Goal: Task Accomplishment & Management: Complete application form

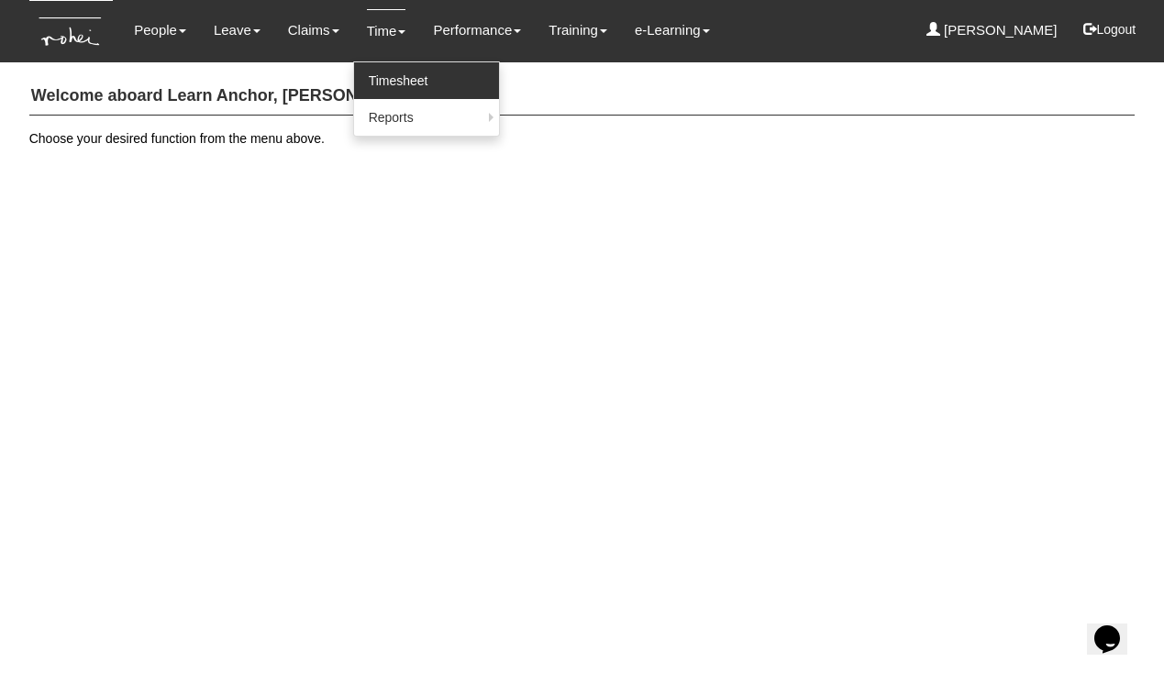
click at [361, 74] on link "Timesheet" at bounding box center [426, 80] width 145 height 37
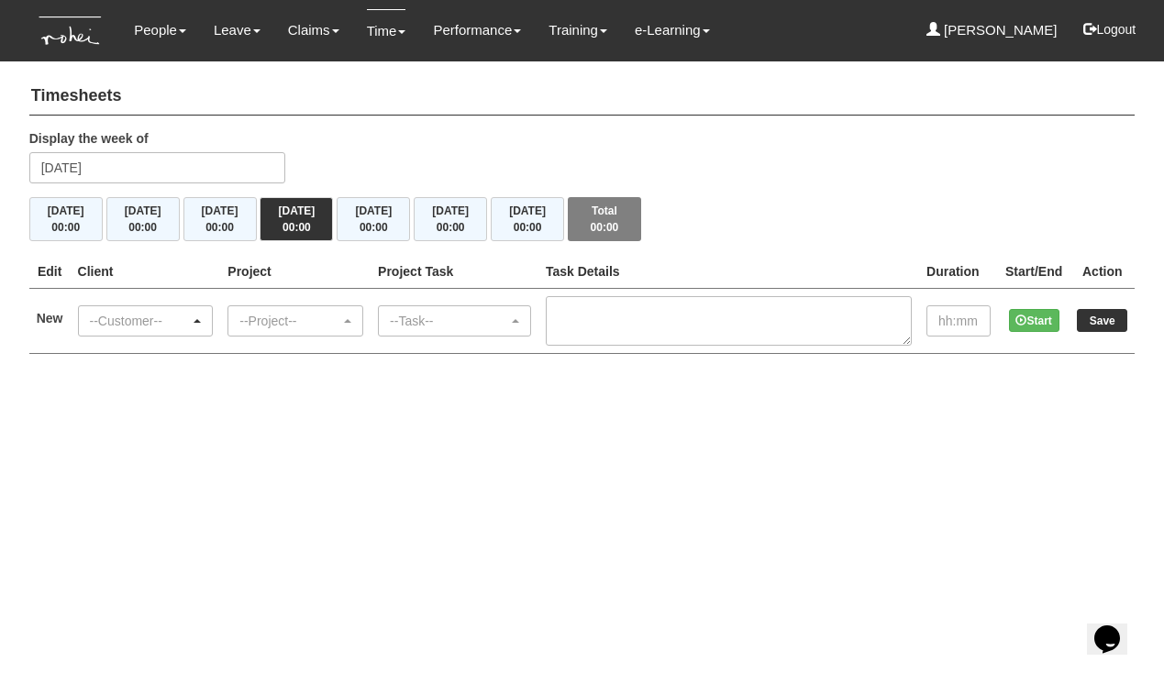
click at [175, 318] on div "--Customer--" at bounding box center [140, 321] width 101 height 18
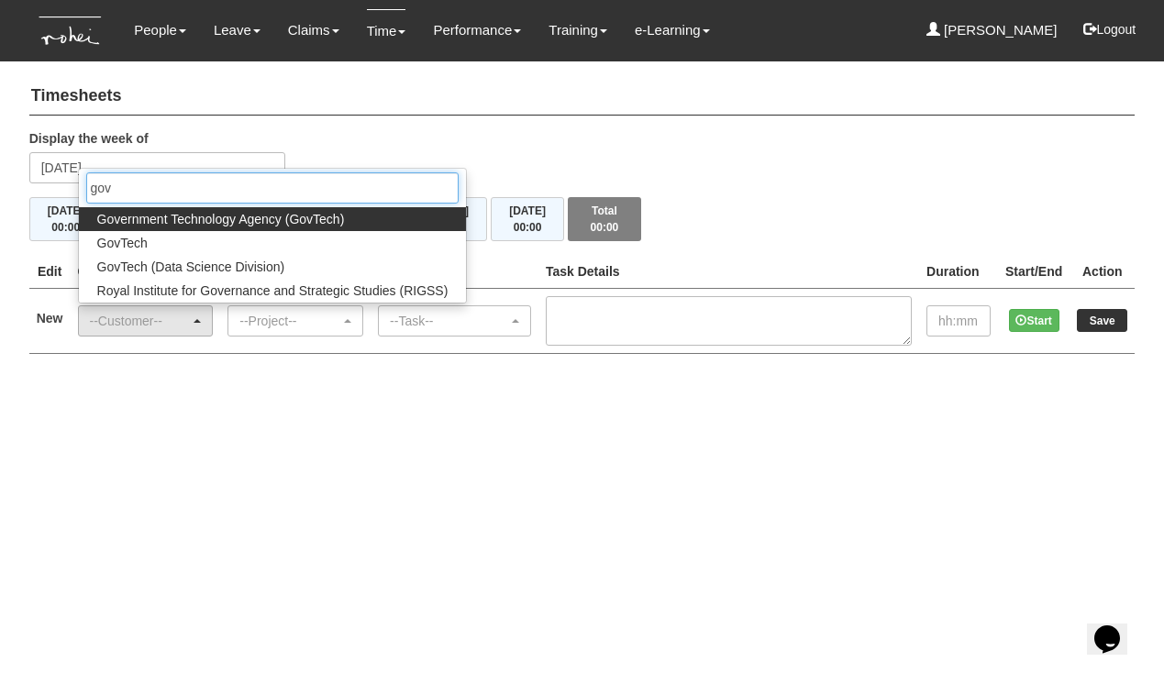
type input "gov"
click at [178, 215] on span "Government Technology Agency (GovTech)" at bounding box center [221, 219] width 248 height 18
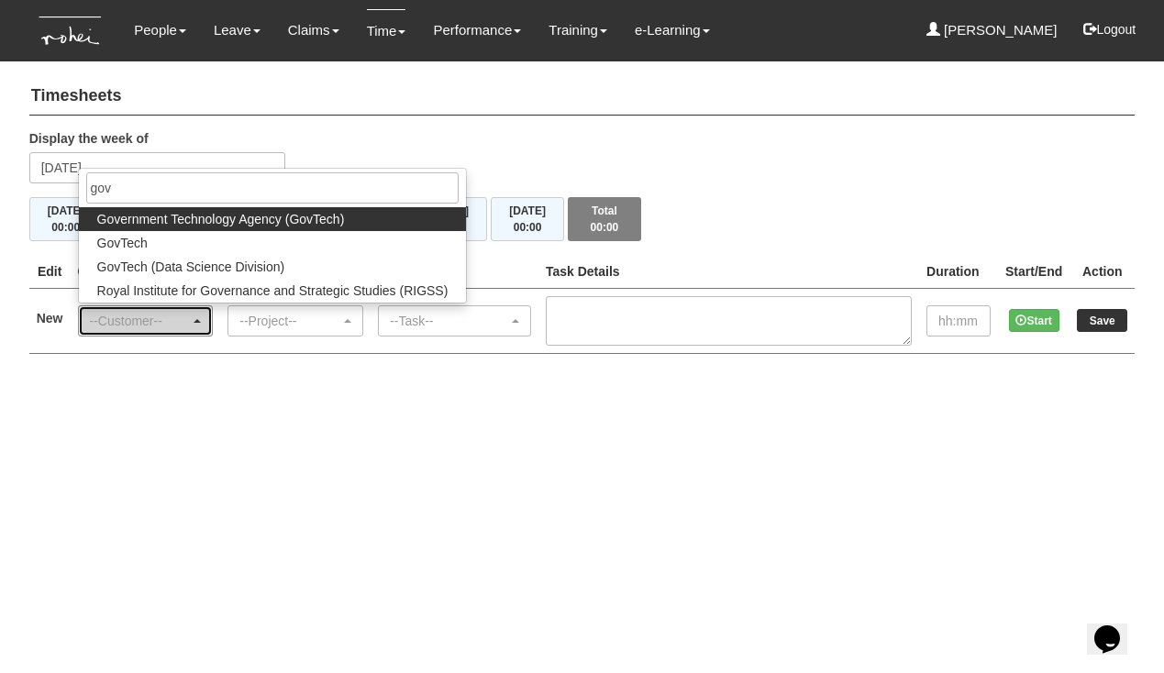
select select "900"
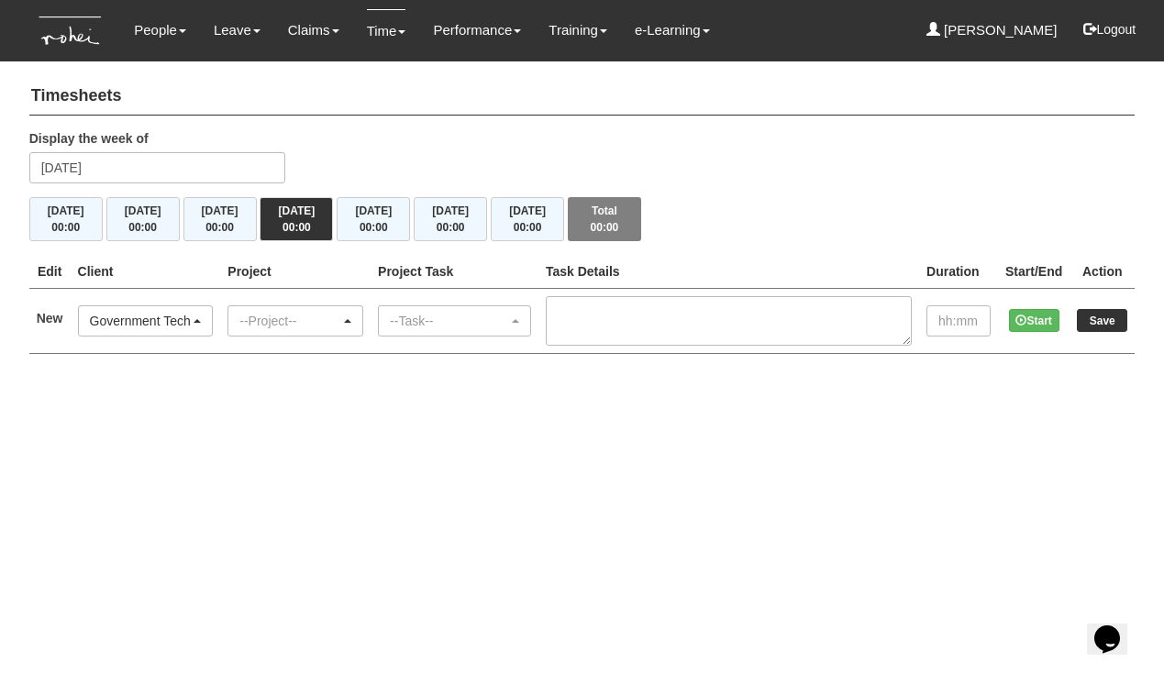
click at [282, 315] on div "--Project--" at bounding box center [289, 321] width 101 height 18
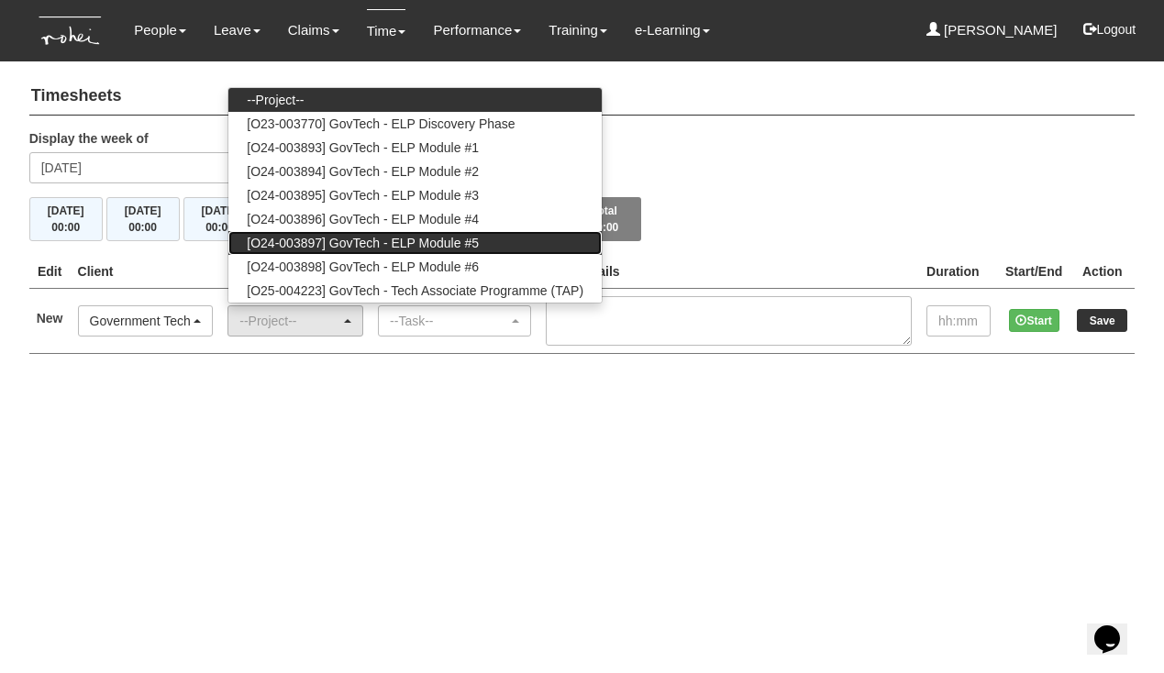
click at [357, 237] on span "[O24-003897] GovTech - ELP Module #5" at bounding box center [363, 243] width 232 height 18
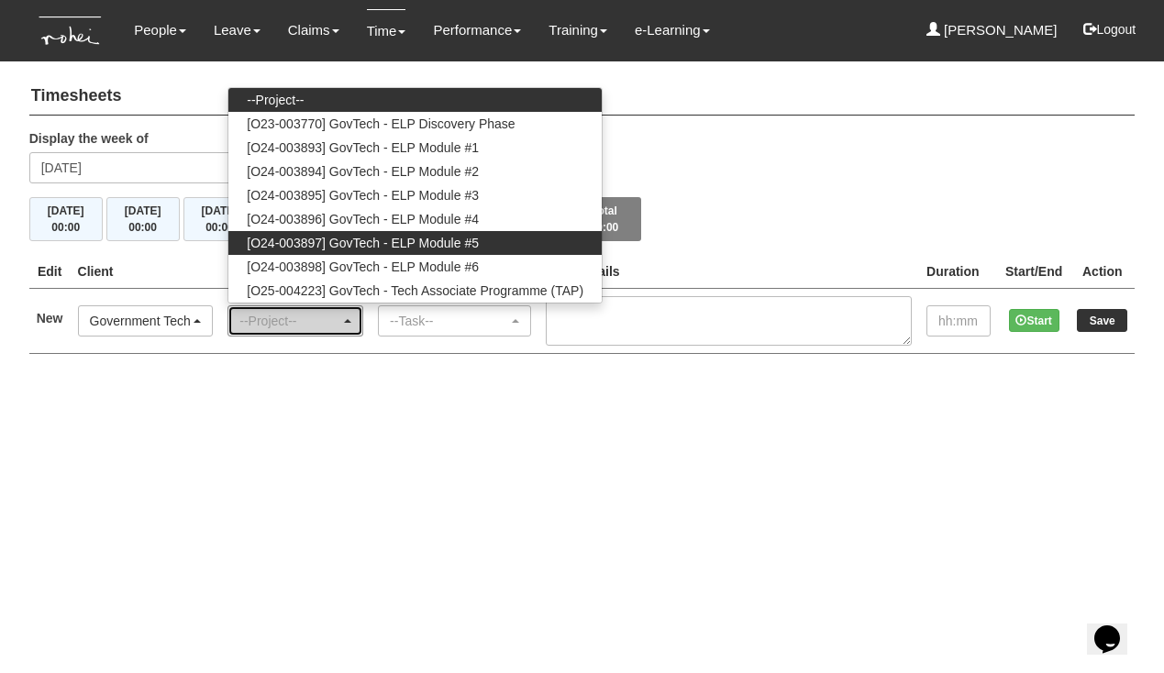
select select "2503"
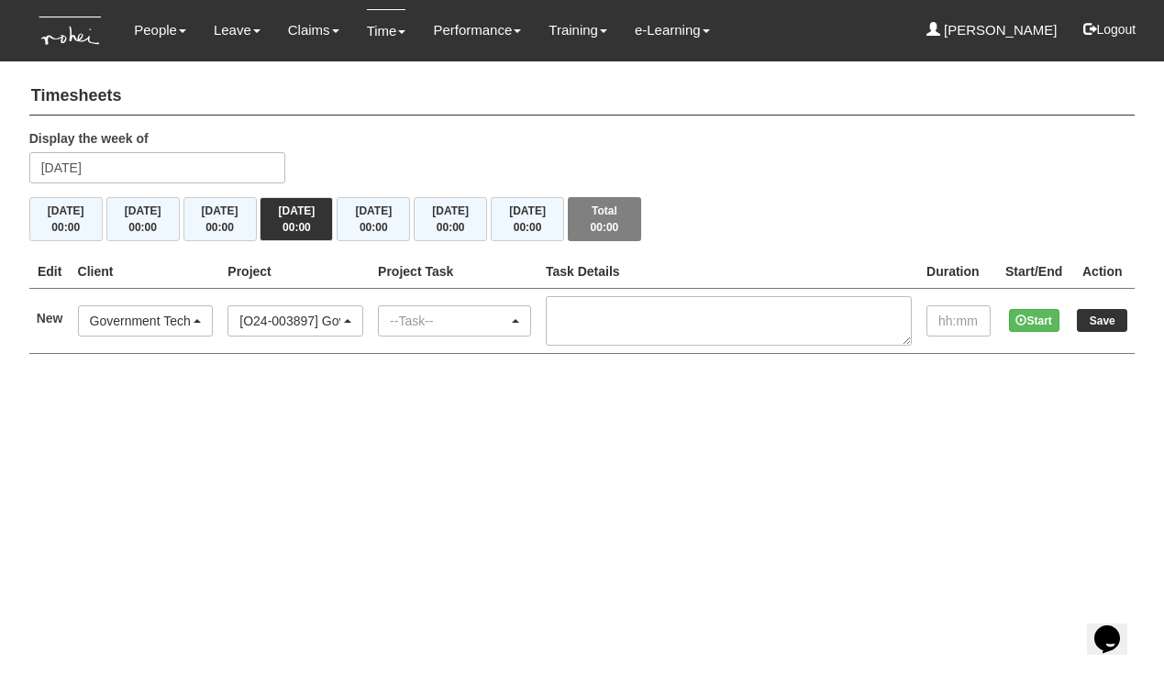
click at [484, 322] on div "--Task--" at bounding box center [449, 321] width 118 height 18
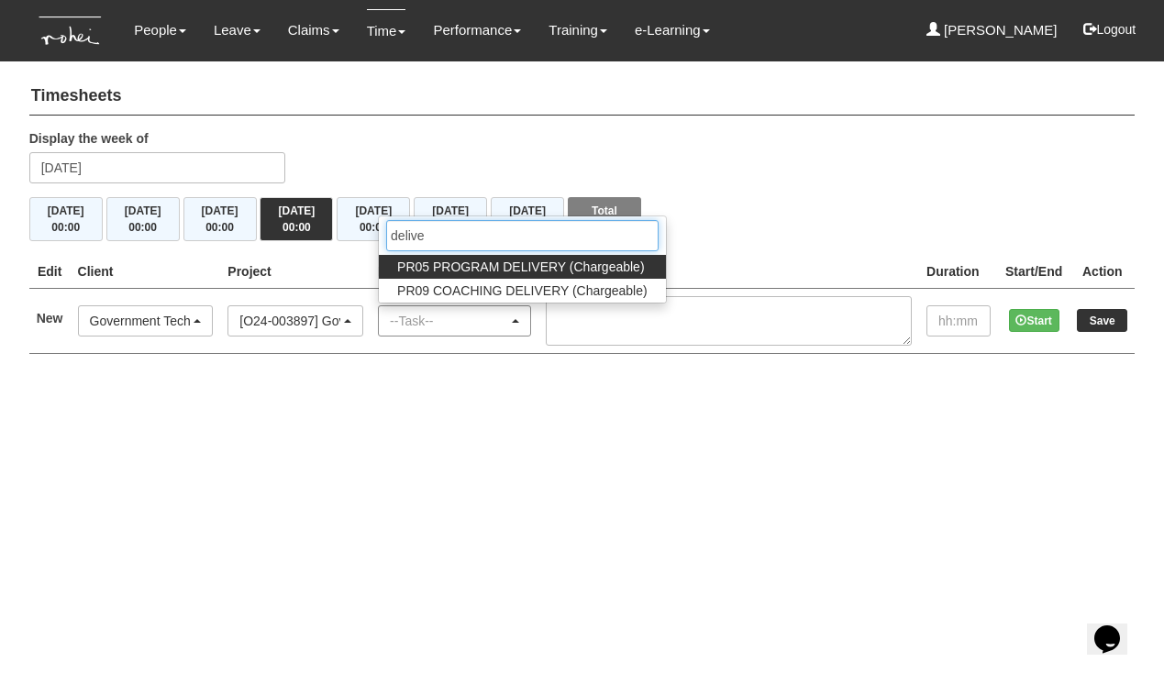
type input "delivery"
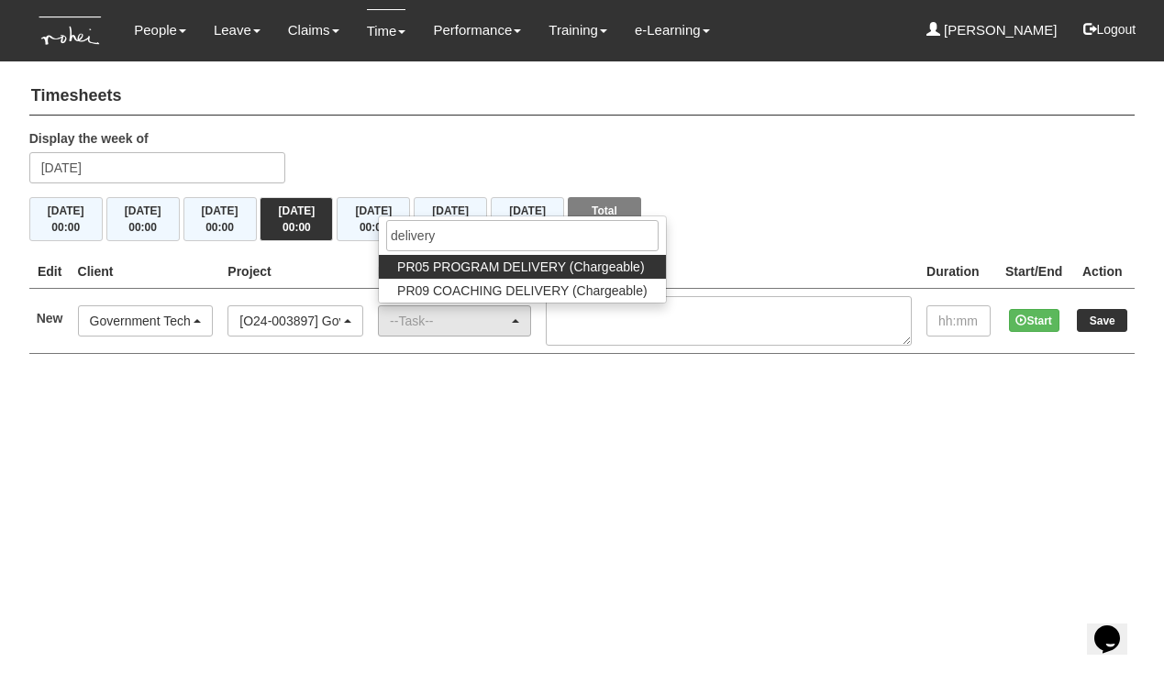
drag, startPoint x: 484, startPoint y: 322, endPoint x: 538, endPoint y: 269, distance: 75.2
click at [538, 269] on span "PR05 PROGRAM DELIVERY (Chargeable)" at bounding box center [520, 267] width 247 height 18
select select "89"
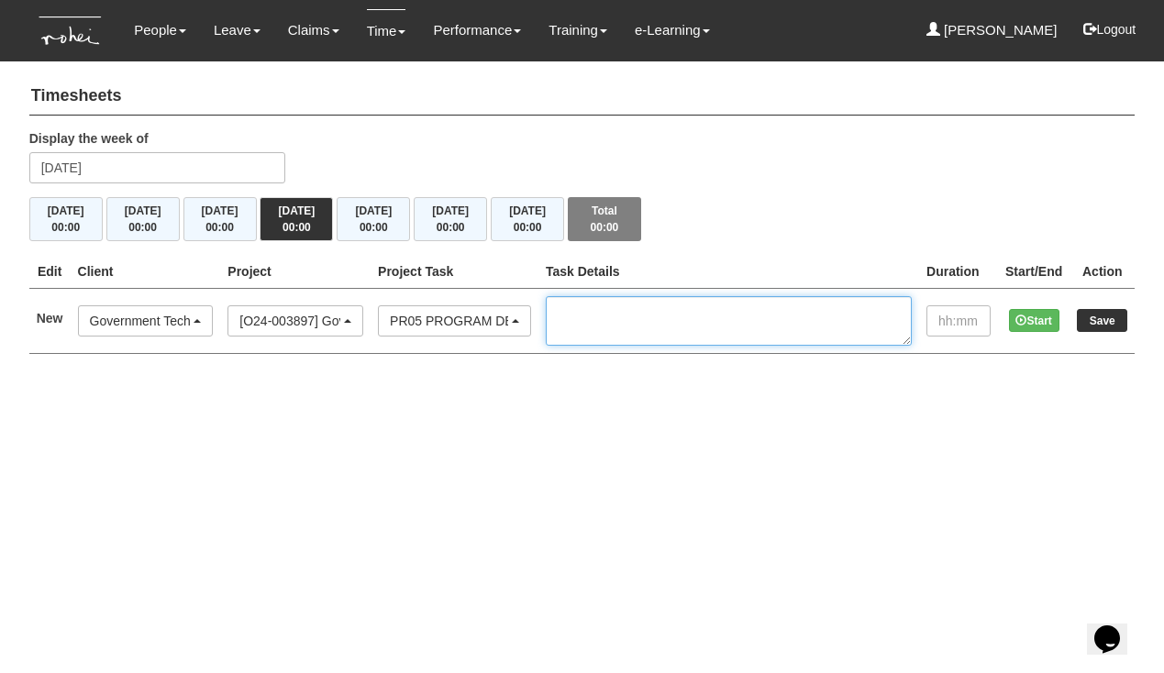
click at [633, 321] on textarea at bounding box center [729, 321] width 366 height 50
type textarea "C10, co-facilitate with Jane"
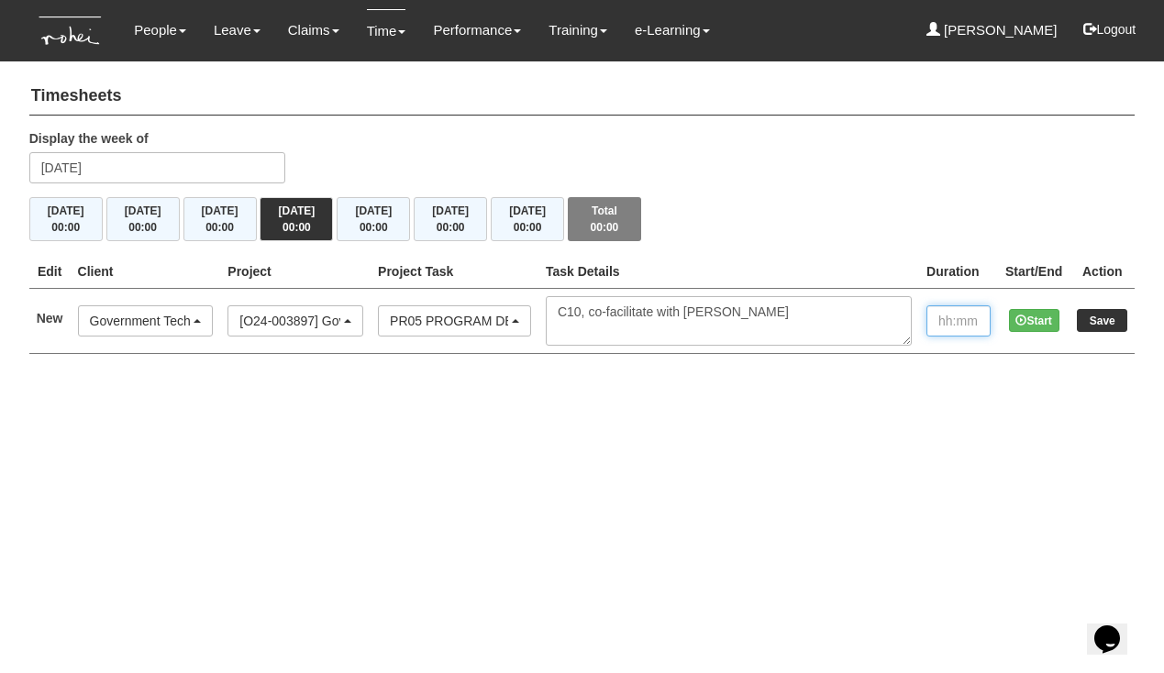
click at [932, 322] on input "text" at bounding box center [959, 320] width 64 height 31
type input "08:00"
click at [1109, 318] on input "Save" at bounding box center [1102, 320] width 50 height 23
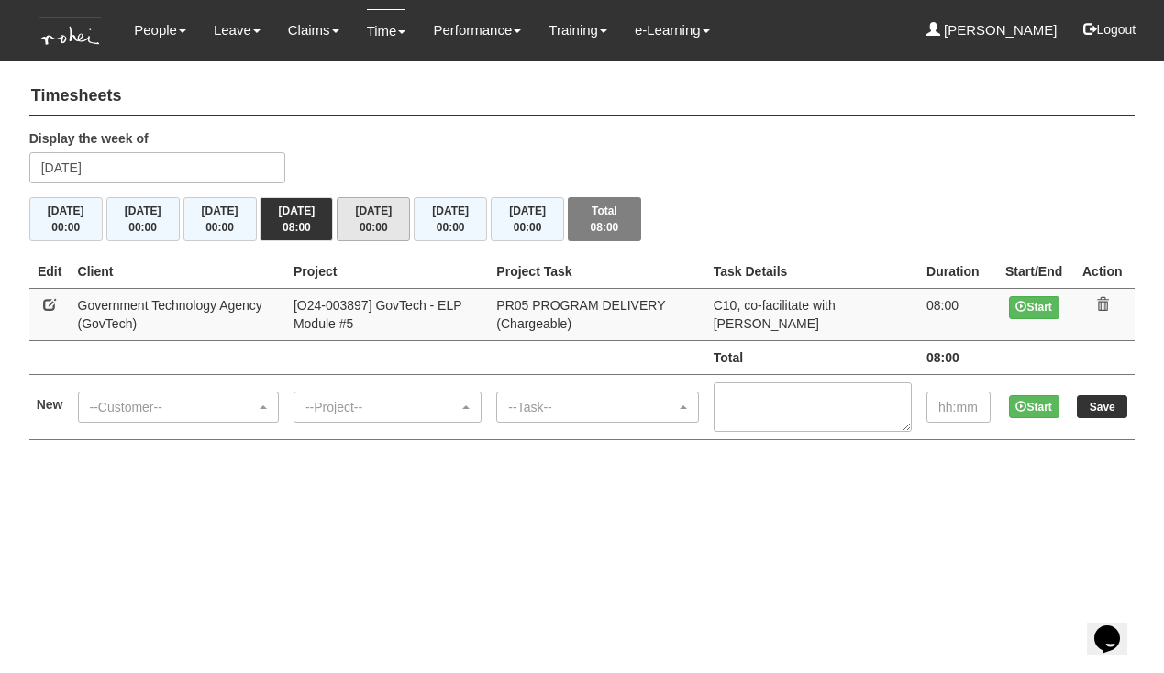
click at [366, 216] on button "Fri 5/9 00:00" at bounding box center [373, 219] width 73 height 44
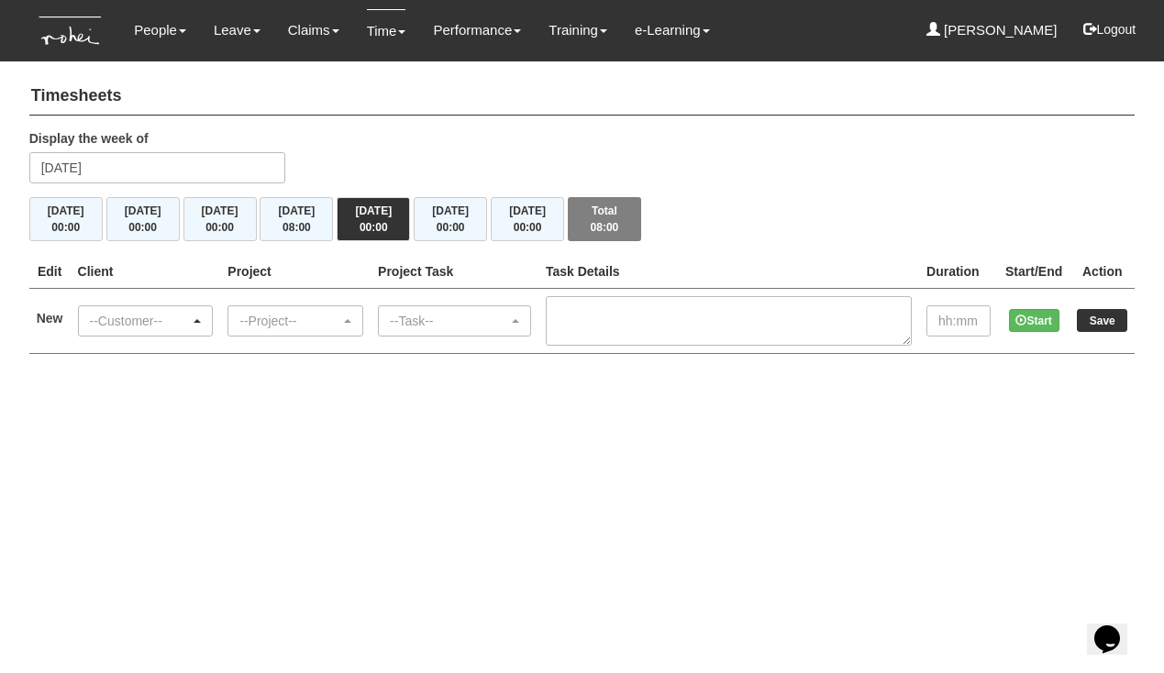
click at [187, 329] on div "--Customer--" at bounding box center [146, 320] width 134 height 29
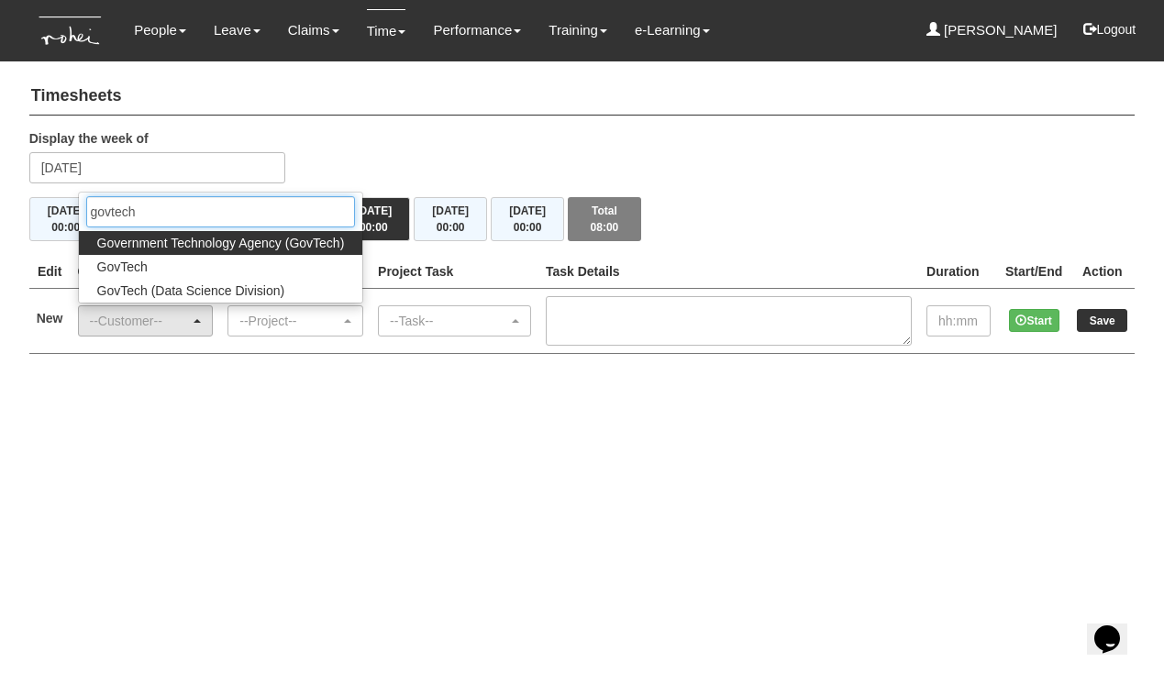
type input "govtech"
click at [202, 234] on span "Government Technology Agency (GovTech)" at bounding box center [221, 243] width 248 height 18
select select "900"
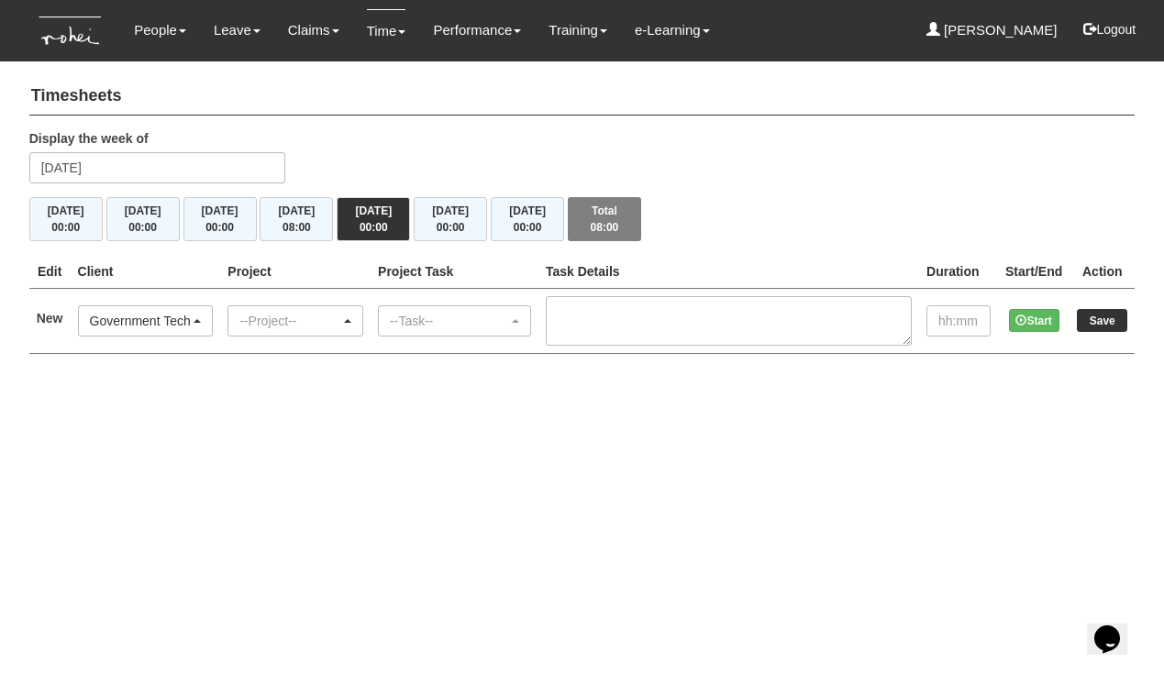
click at [322, 316] on div "--Project--" at bounding box center [289, 321] width 101 height 18
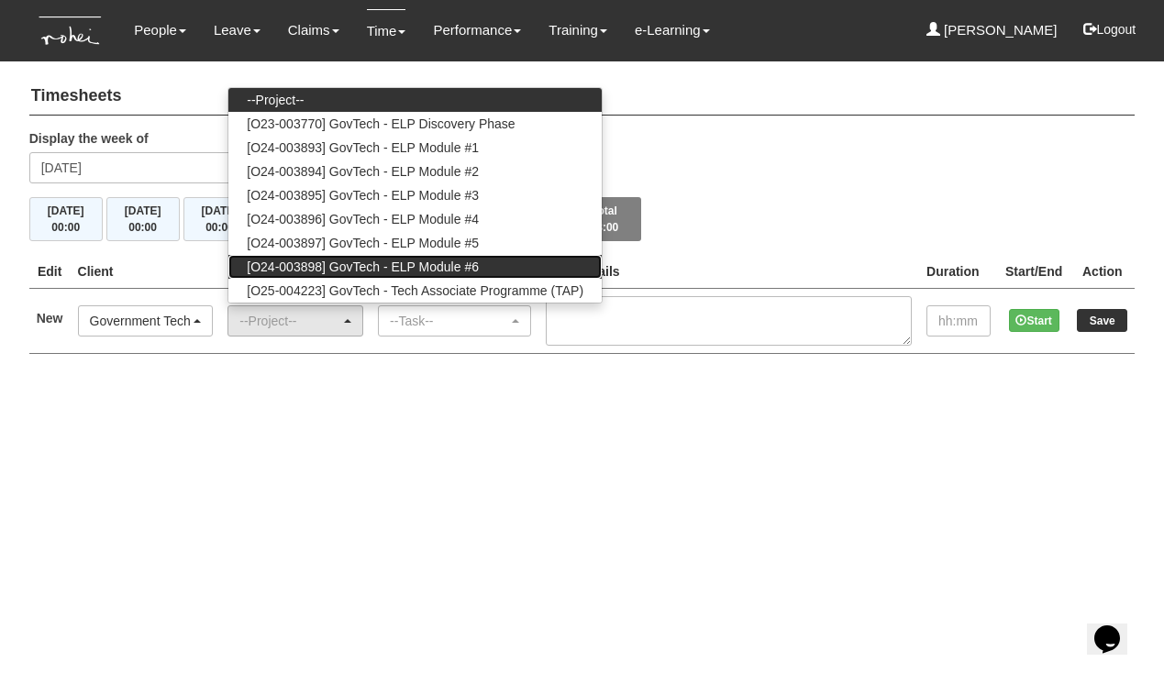
click at [414, 261] on span "[O24-003898] GovTech - ELP Module #6" at bounding box center [363, 267] width 232 height 18
select select "2502"
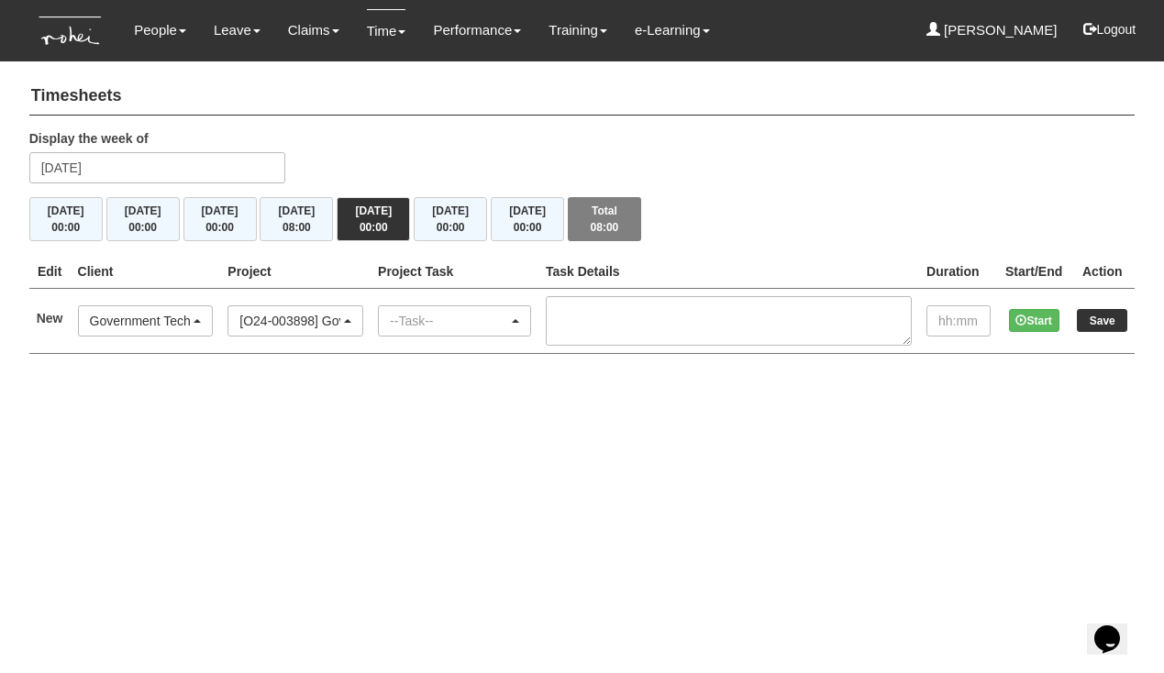
click at [508, 315] on div "--Task--" at bounding box center [449, 321] width 118 height 18
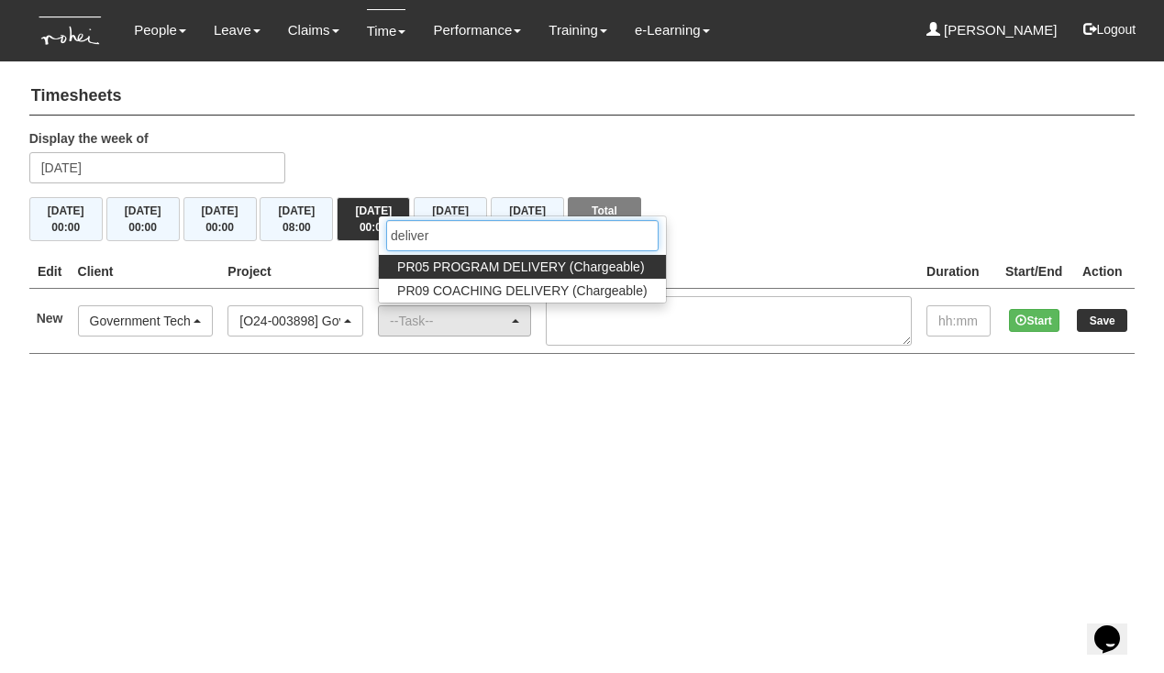
type input "deliver"
click at [494, 258] on span "PR05 PROGRAM DELIVERY (Chargeable)" at bounding box center [520, 267] width 247 height 18
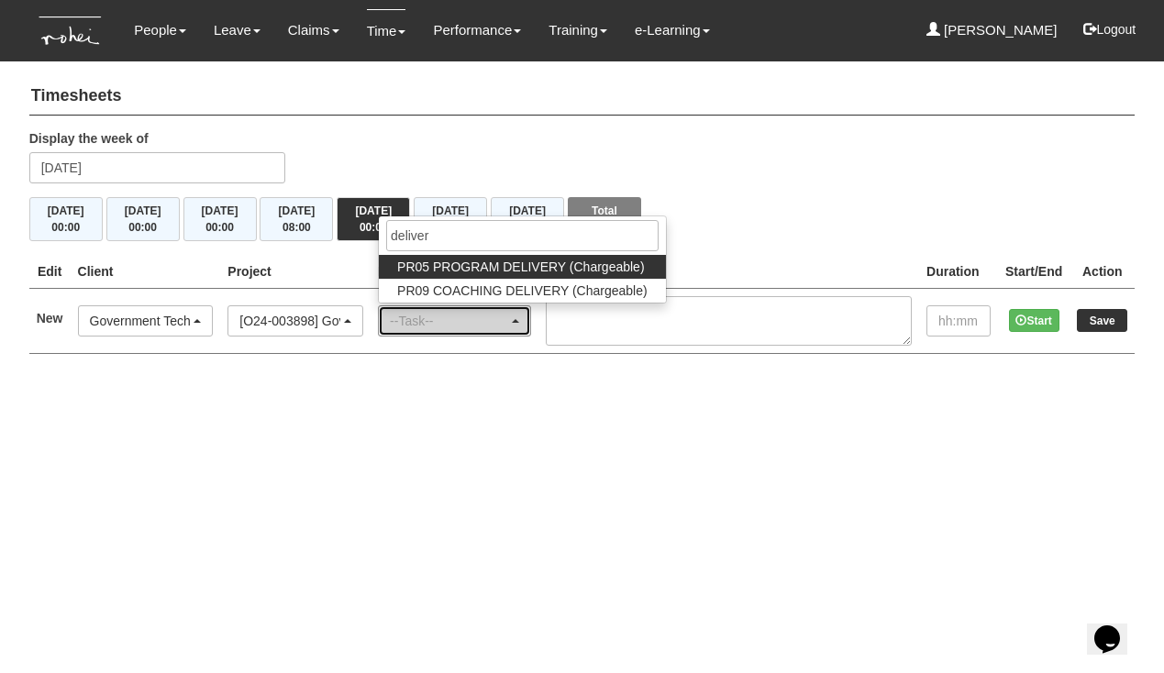
select select "89"
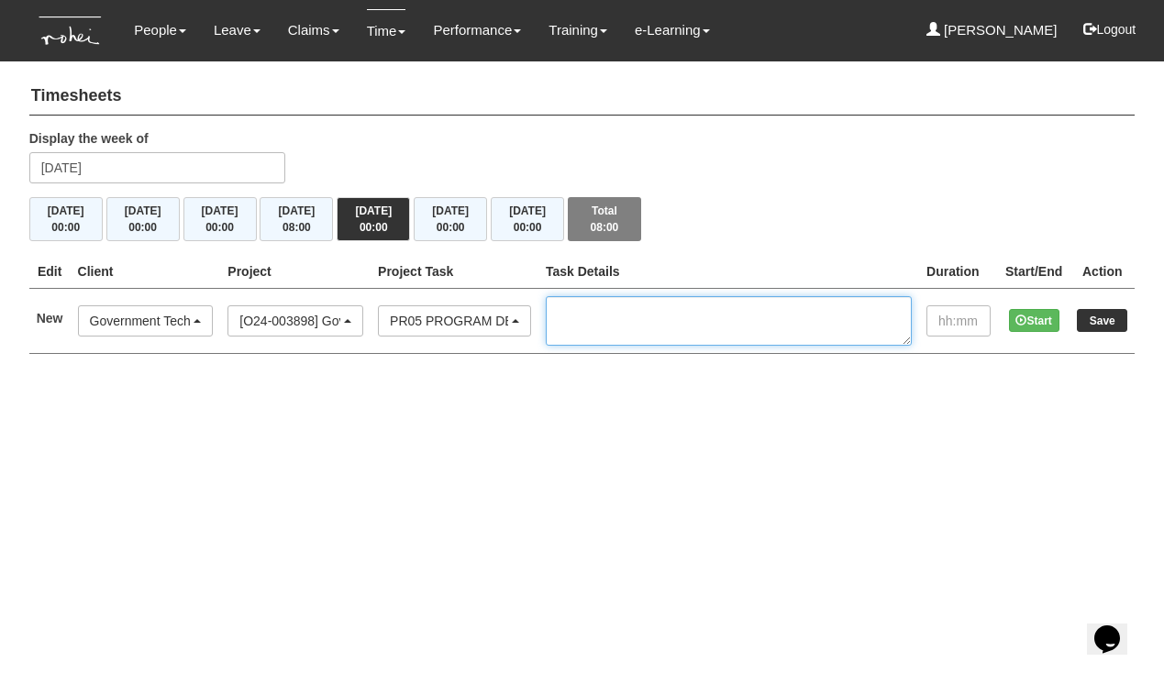
click at [674, 323] on textarea at bounding box center [729, 321] width 366 height 50
type textarea "C10, [PERSON_NAME]"
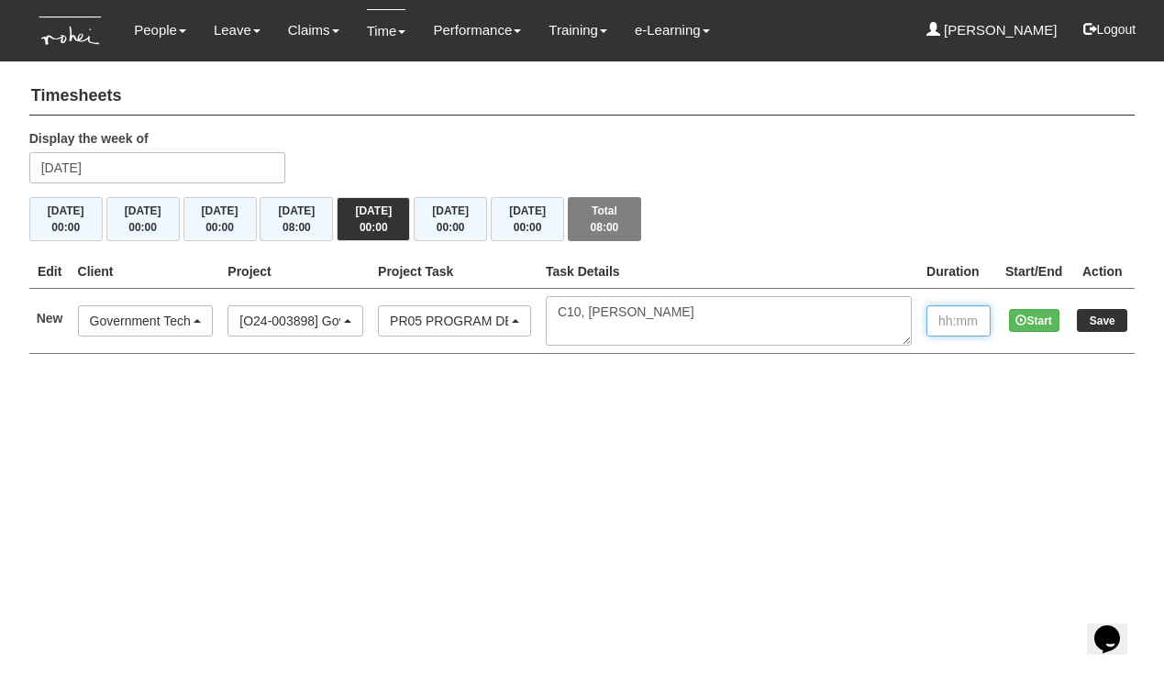
click at [938, 323] on input "text" at bounding box center [959, 320] width 64 height 31
type input "08:00"
click at [1105, 318] on input "Save" at bounding box center [1102, 320] width 50 height 23
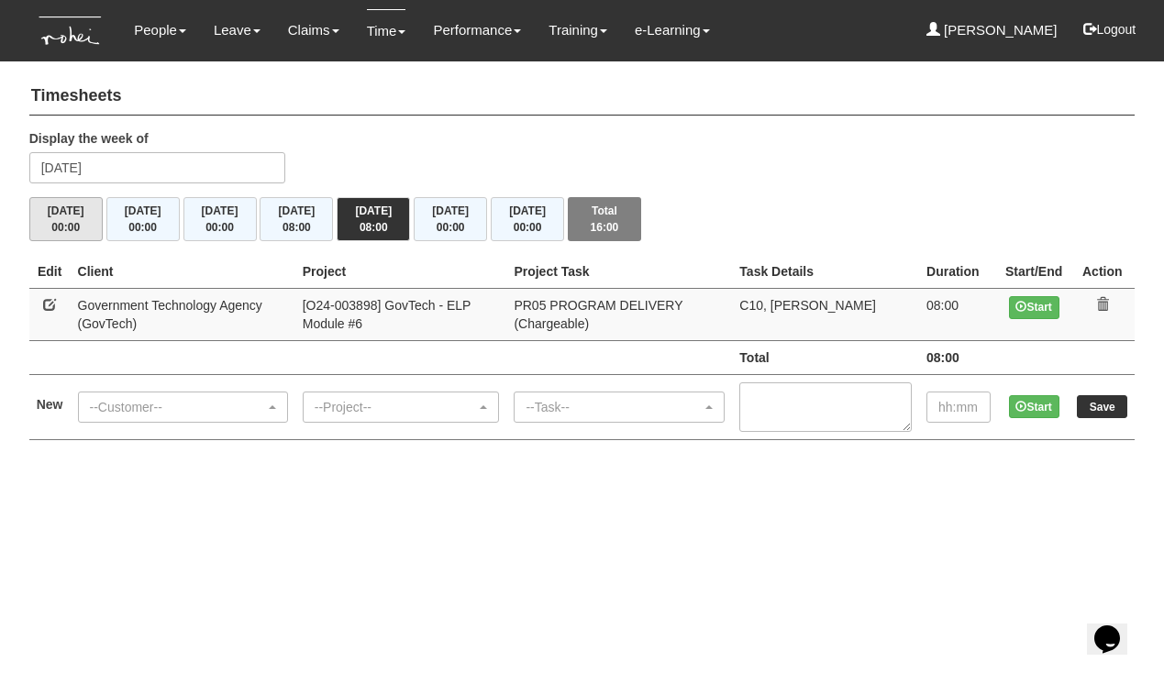
click at [80, 221] on span "00:00" at bounding box center [65, 227] width 28 height 13
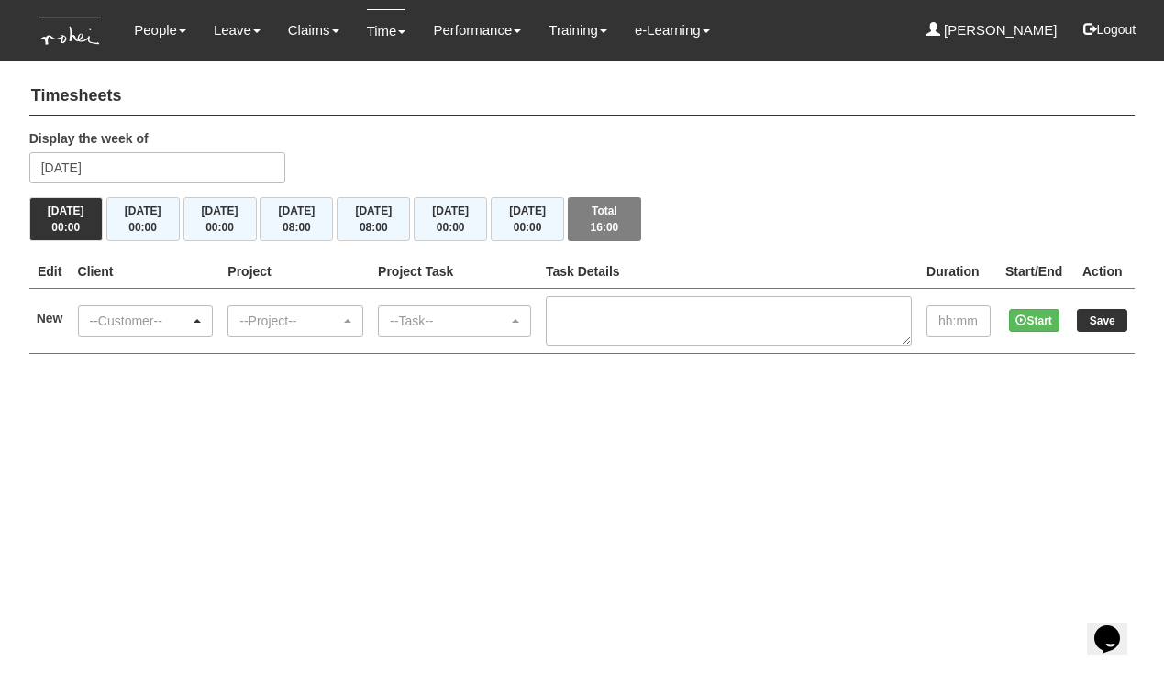
click at [183, 320] on div "--Customer--" at bounding box center [140, 321] width 101 height 18
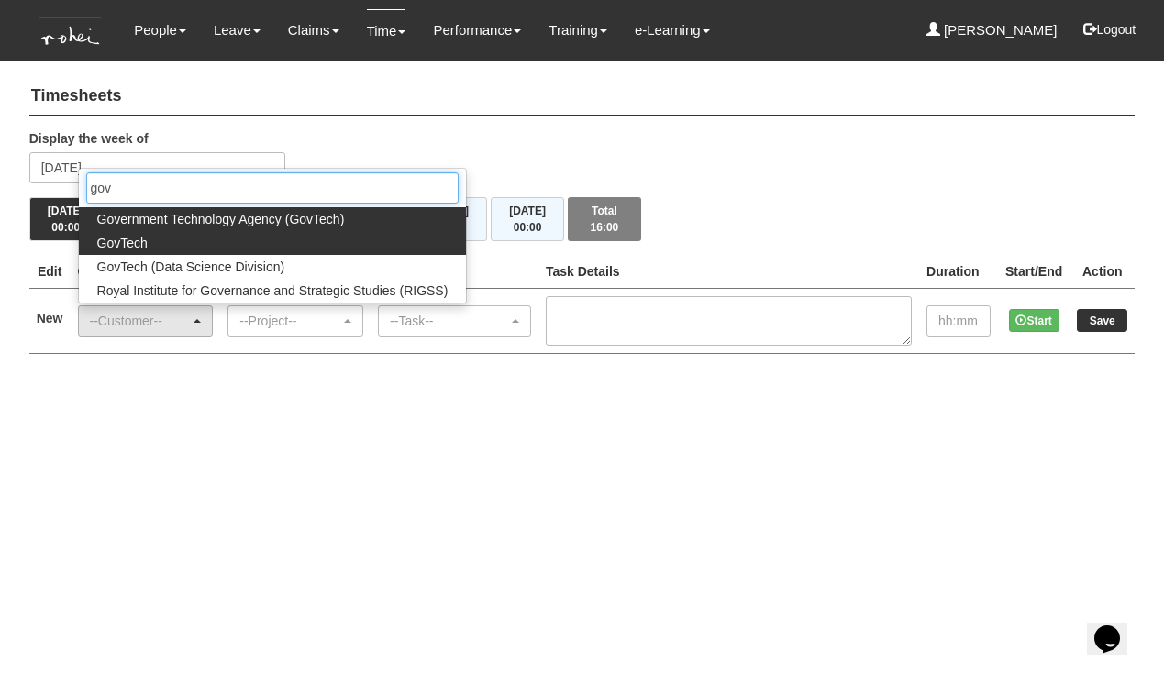
type input "gov"
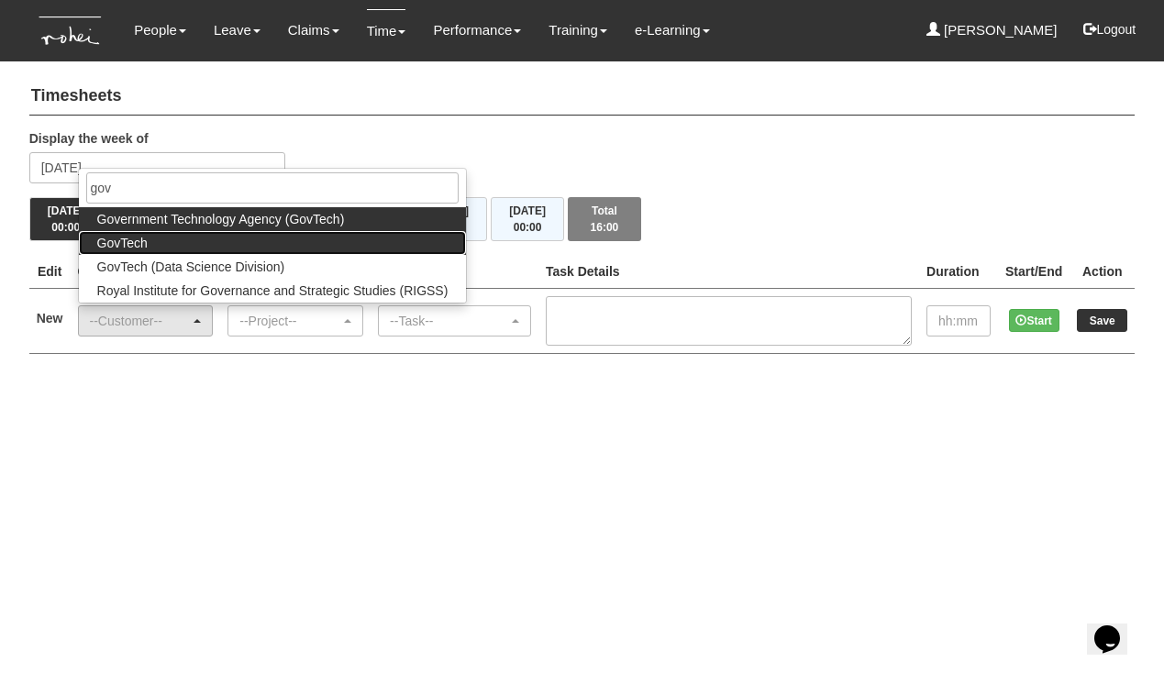
click at [153, 239] on link "GovTech" at bounding box center [273, 243] width 388 height 24
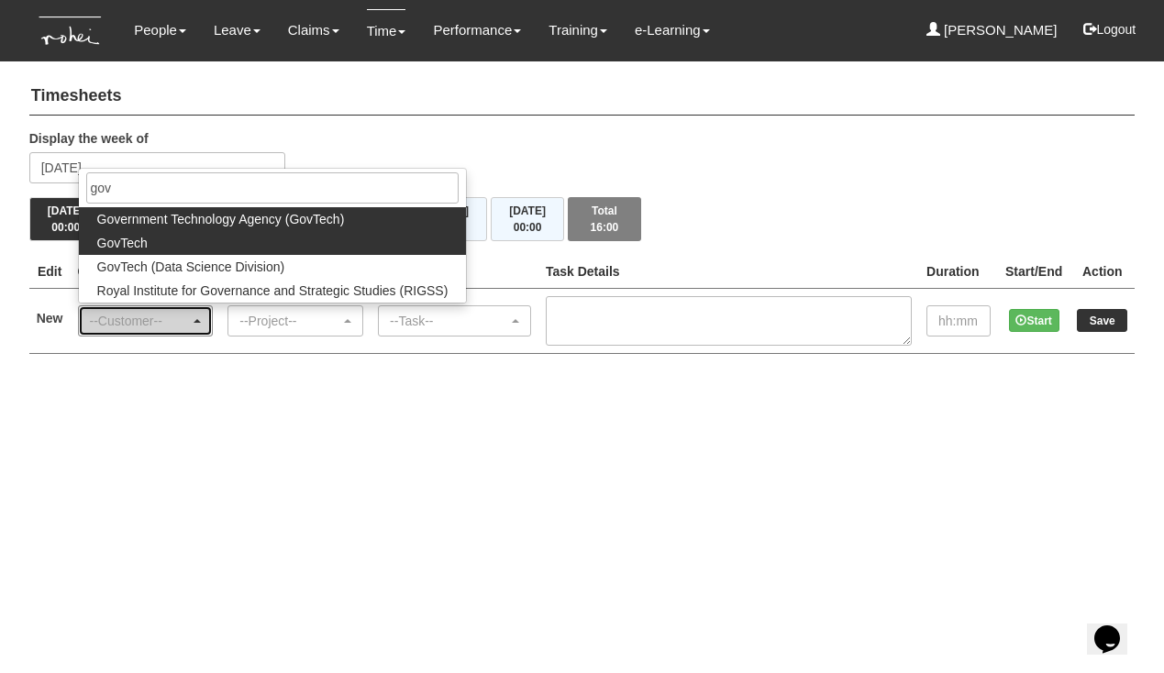
select select "427"
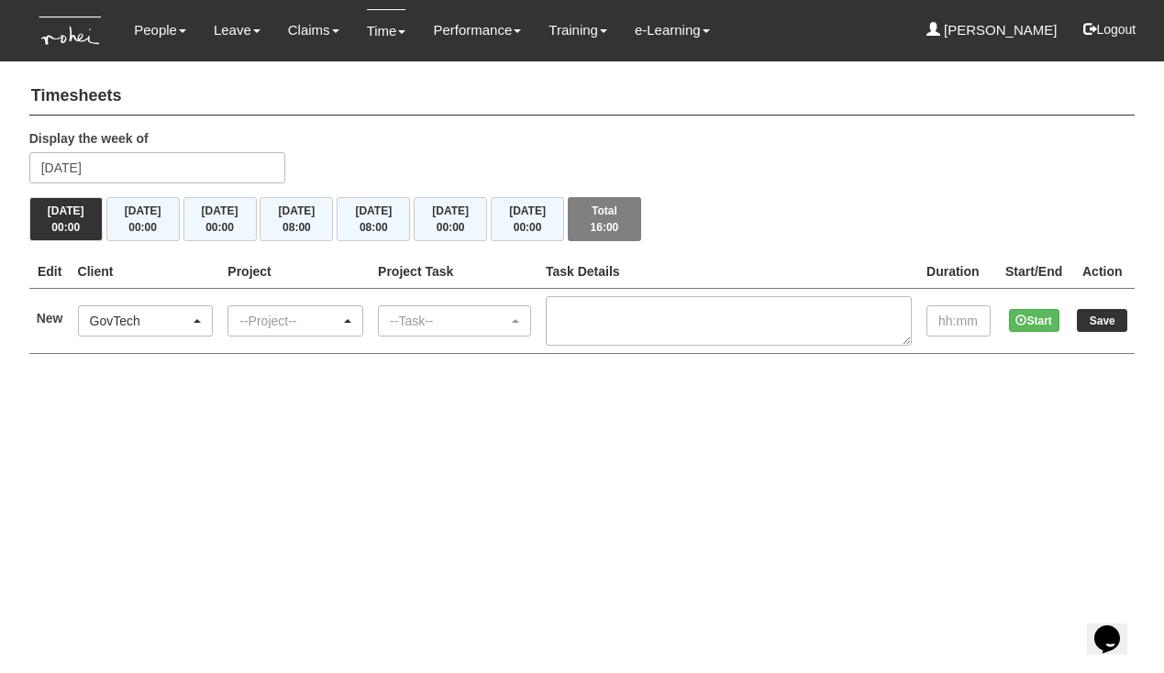
click at [274, 312] on div "--Project--" at bounding box center [289, 321] width 101 height 18
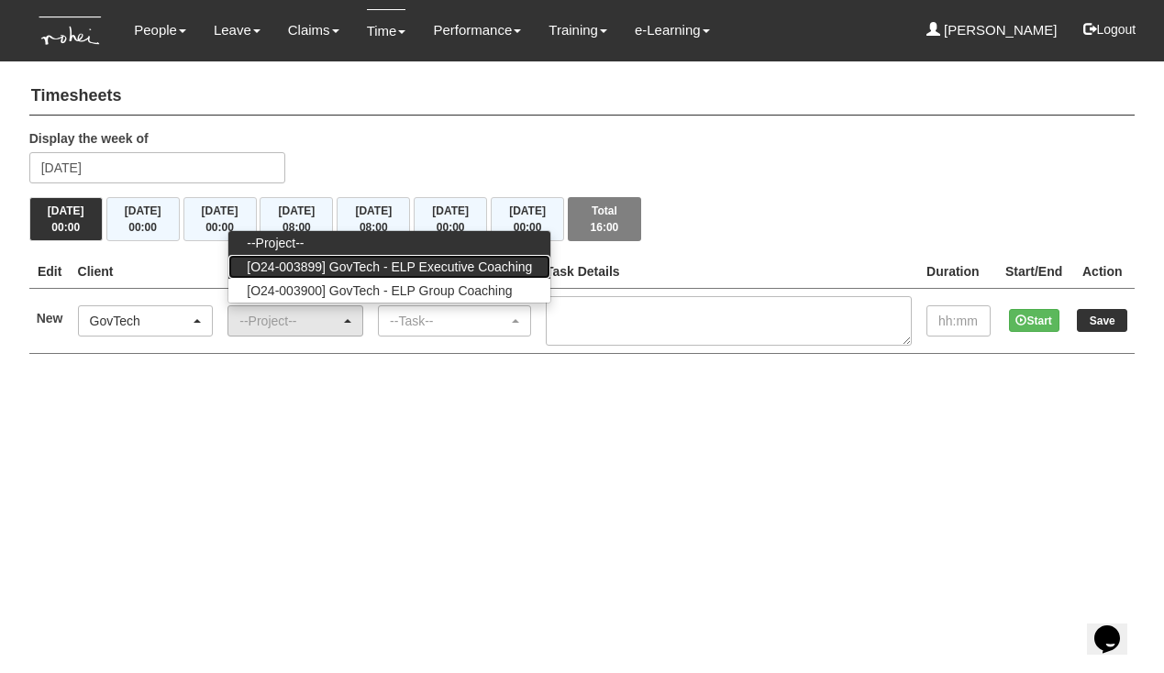
click at [331, 262] on span "[O24-003899] GovTech - ELP Executive Coaching" at bounding box center [389, 267] width 285 height 18
select select "2540"
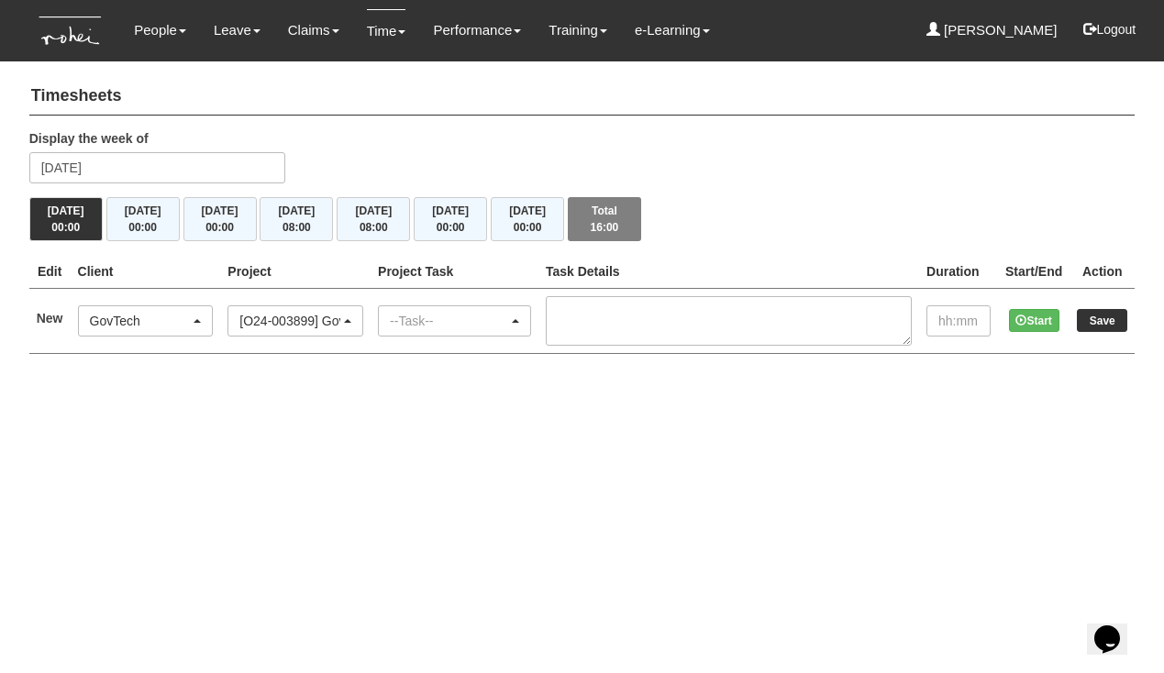
click at [453, 321] on div "--Task--" at bounding box center [449, 321] width 118 height 18
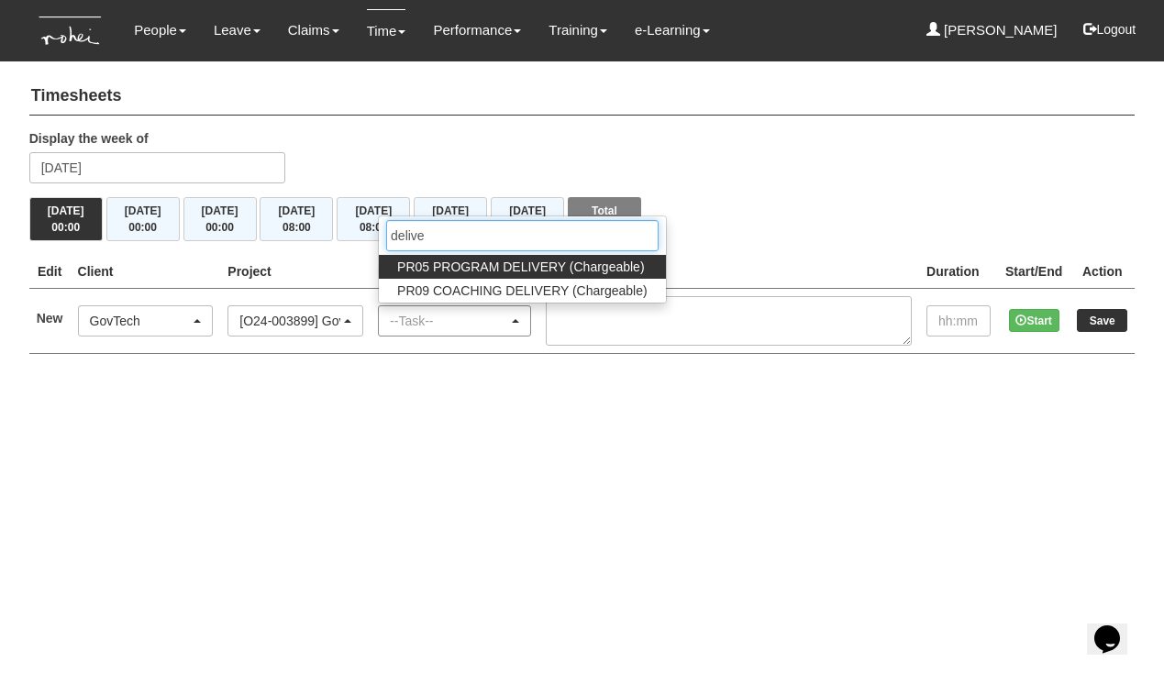
type input "delivery"
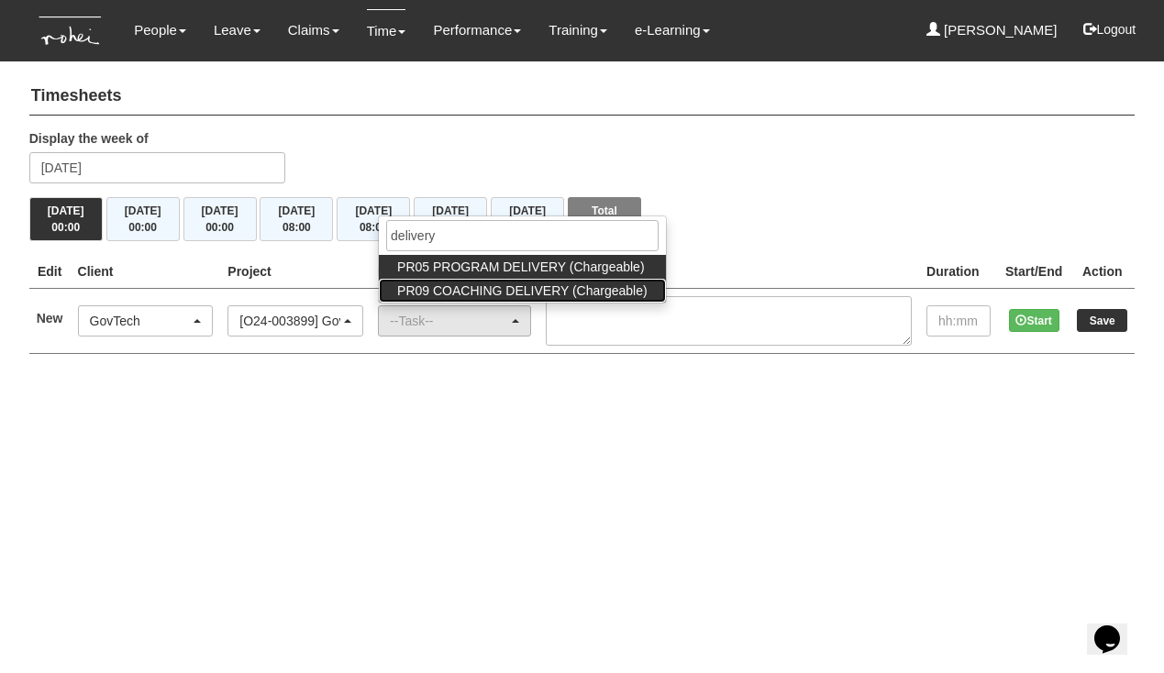
drag, startPoint x: 453, startPoint y: 321, endPoint x: 510, endPoint y: 287, distance: 66.2
click at [510, 287] on span "PR09 COACHING DELIVERY (Chargeable)" at bounding box center [522, 291] width 250 height 18
select select "150"
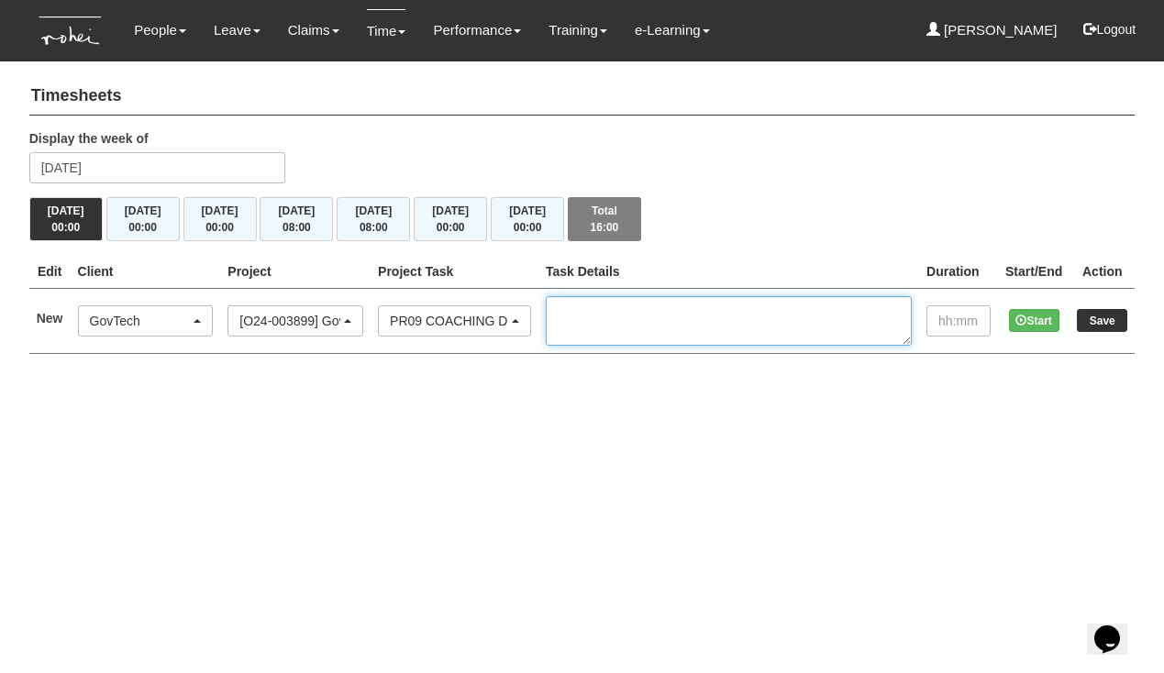
click at [661, 300] on textarea at bounding box center [729, 321] width 366 height 50
click at [654, 313] on textarea "C14, Janice Ng, 11am-12pm C1" at bounding box center [729, 321] width 366 height 50
click at [651, 328] on textarea "C14, IC1, Janice Ng, 11am-12pm C1" at bounding box center [729, 321] width 366 height 50
type textarea "C14, IC1, Janice Ng, 11am-12pm C14, IC1, Timothy Chan"
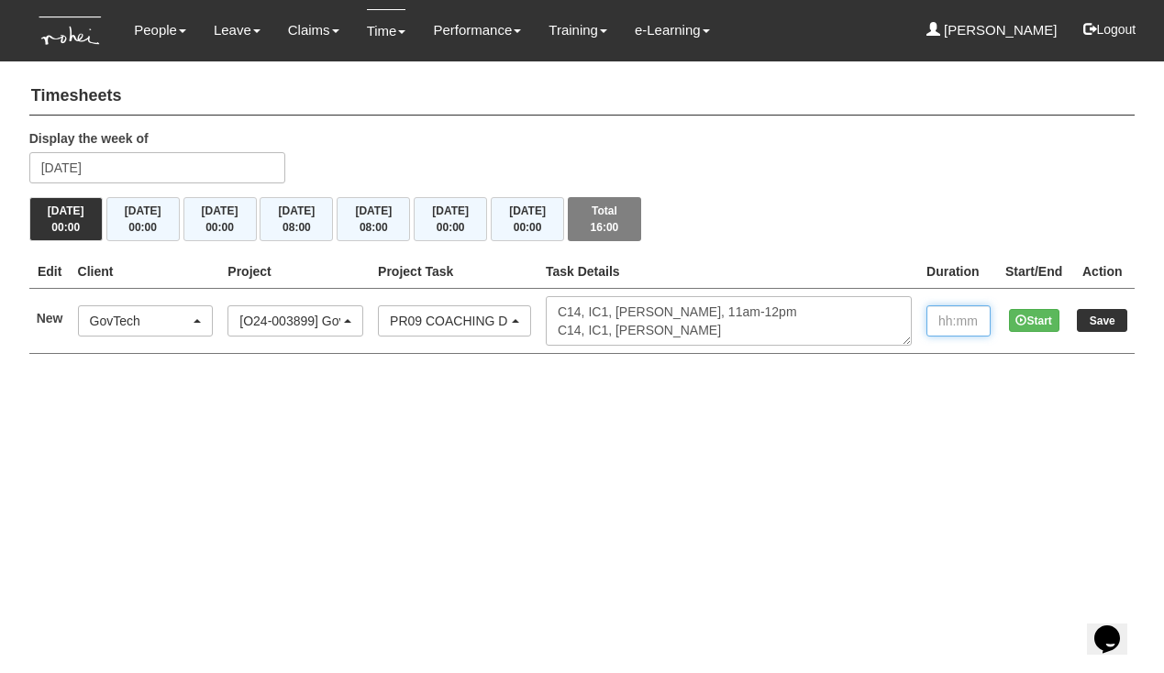
click at [941, 318] on input "text" at bounding box center [959, 320] width 64 height 31
type input "02:00"
click at [1116, 319] on input "Save" at bounding box center [1102, 320] width 50 height 23
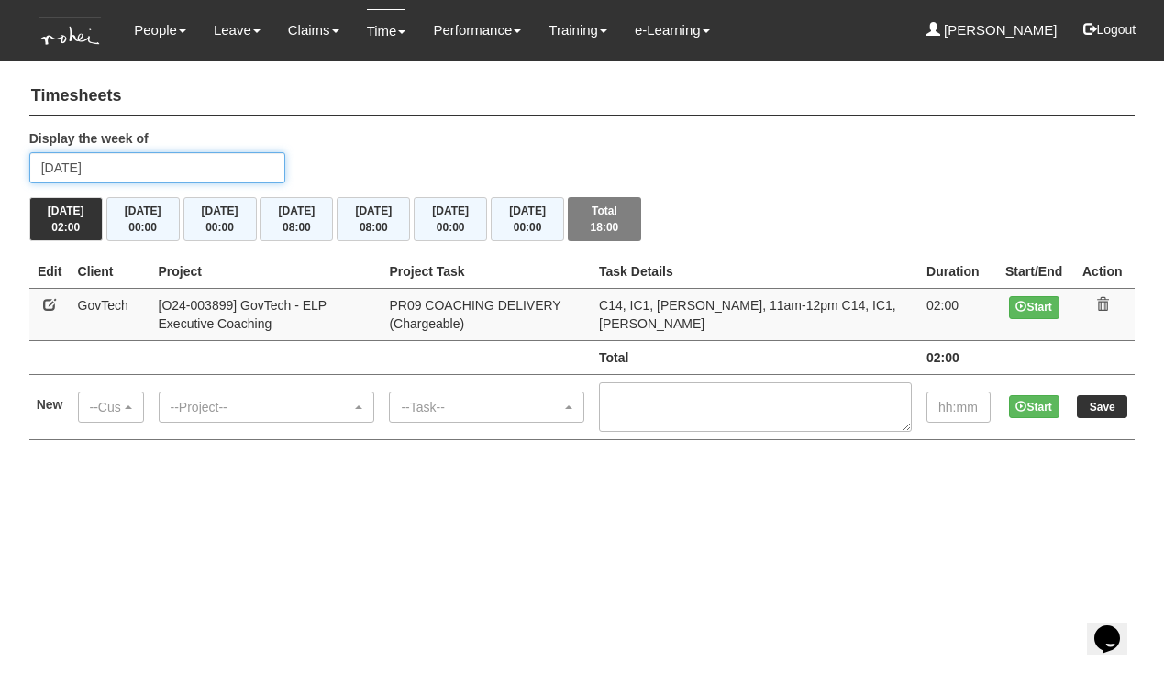
click at [154, 166] on input "Monday 1 September 2025" at bounding box center [157, 167] width 256 height 31
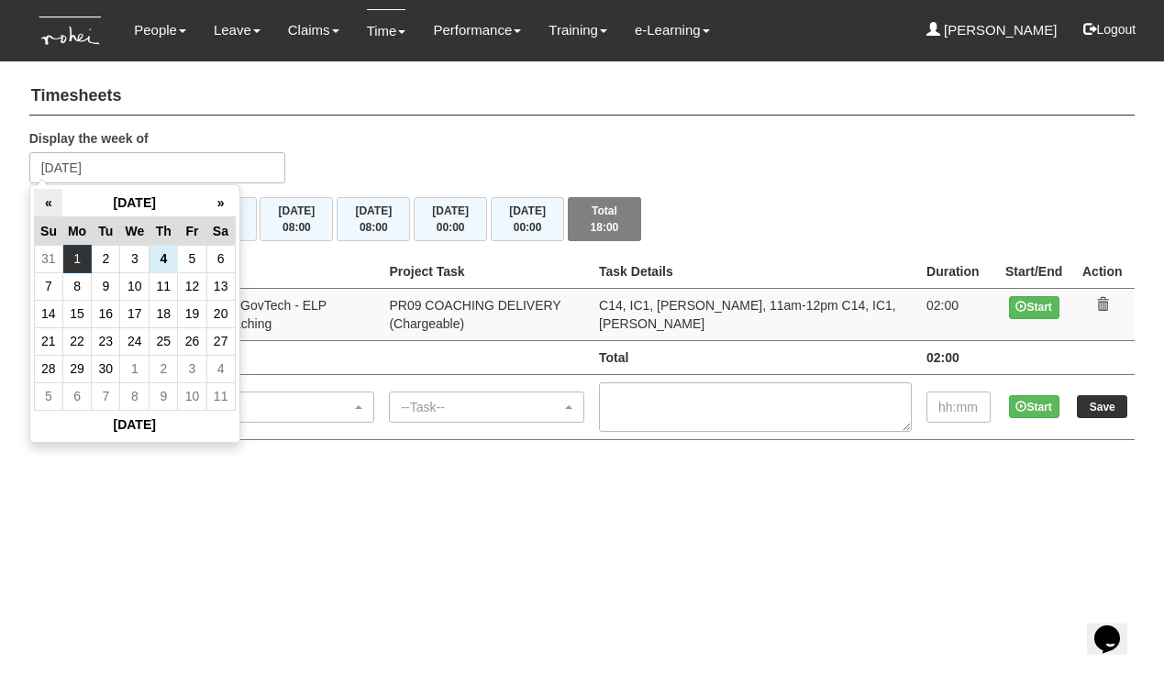
click at [45, 200] on th "«" at bounding box center [48, 203] width 28 height 28
click at [188, 368] on td "29" at bounding box center [192, 369] width 28 height 28
type input "Friday 29 August 2025"
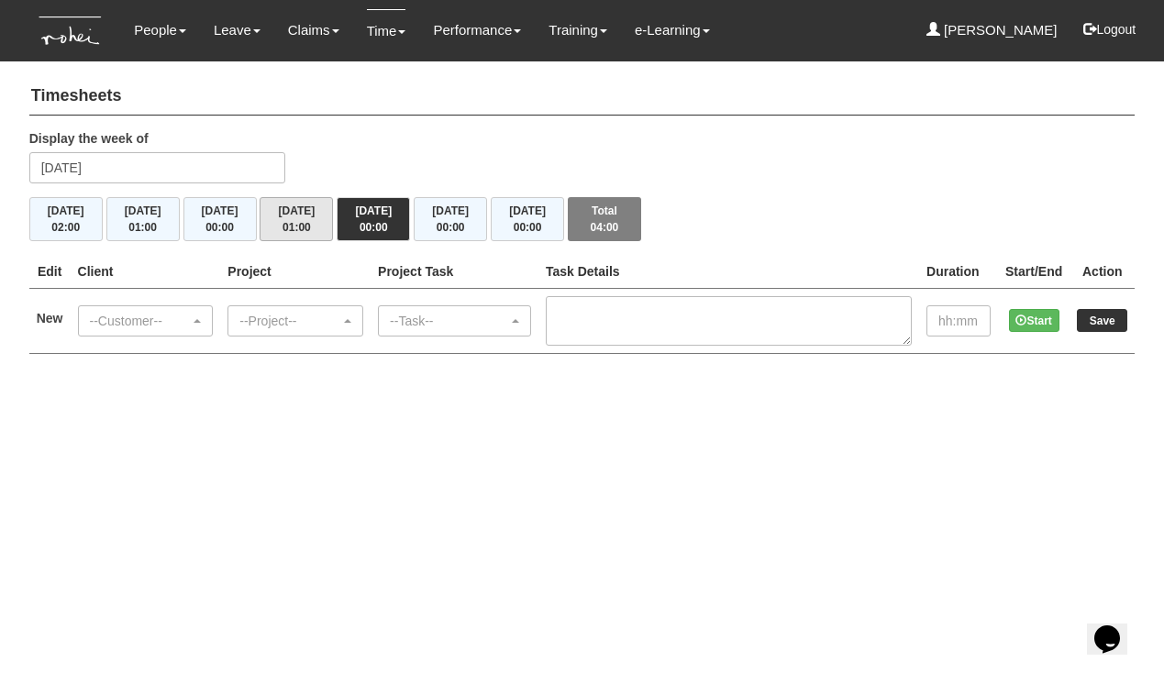
click at [283, 218] on button "Thu 28/8 01:00" at bounding box center [296, 219] width 73 height 44
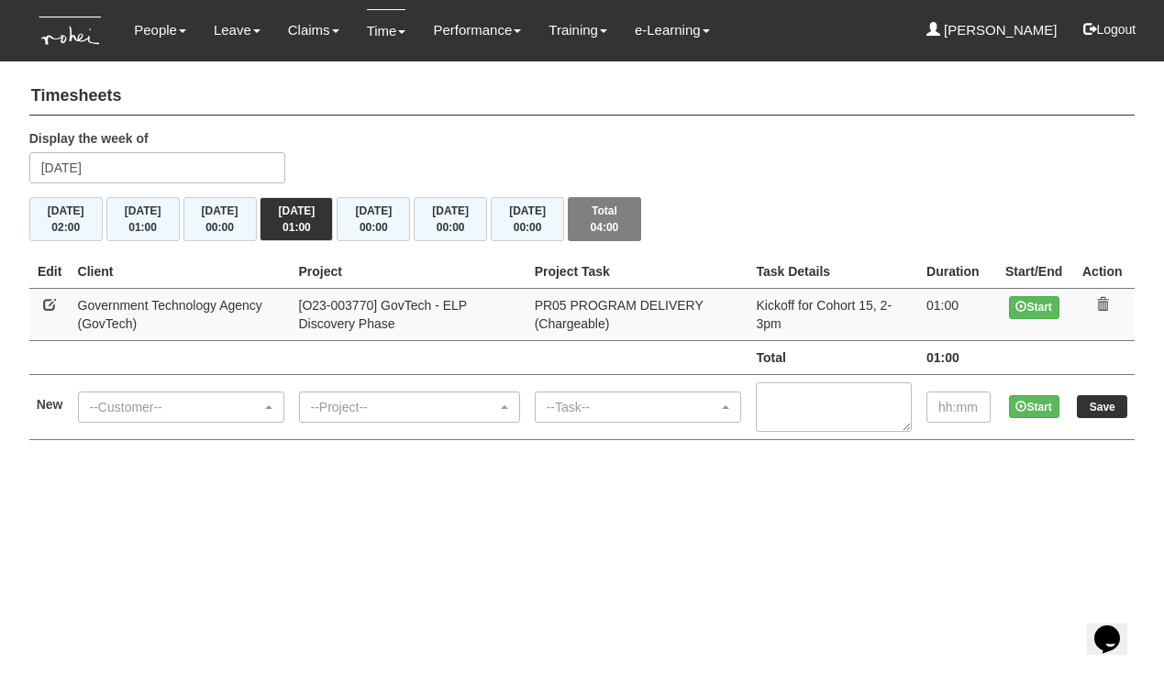
click at [531, 211] on button "[DATE] 00:00" at bounding box center [527, 219] width 73 height 44
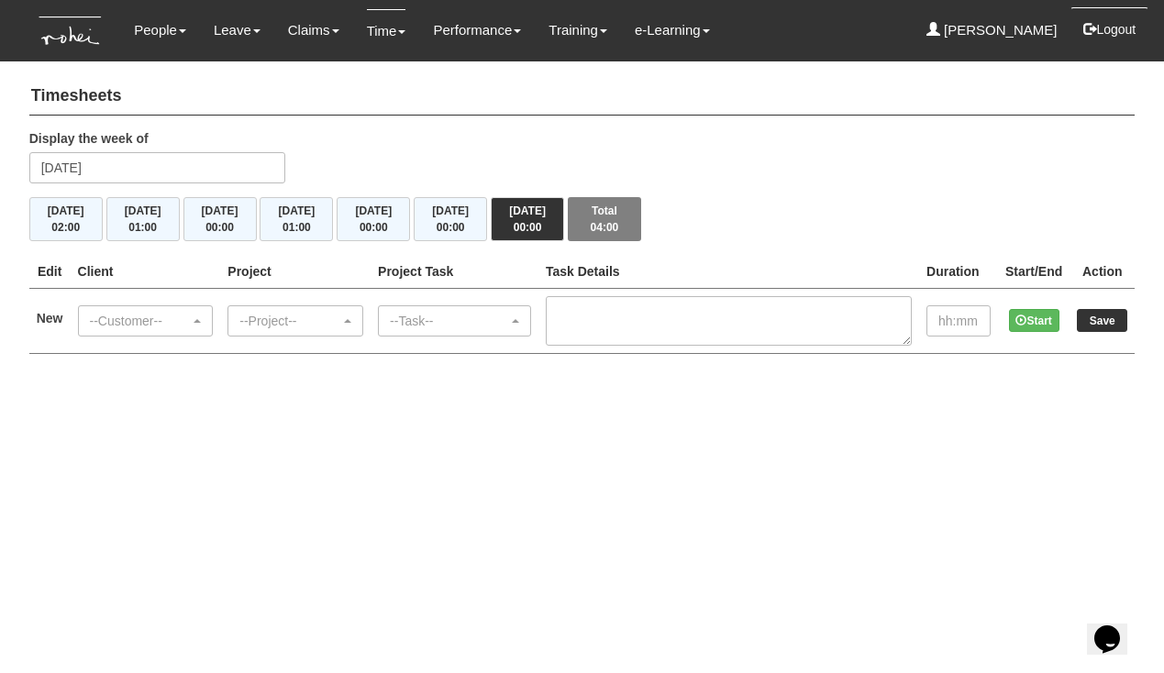
click at [1102, 23] on button "Logout" at bounding box center [1110, 29] width 78 height 44
